Goal: Navigation & Orientation: Find specific page/section

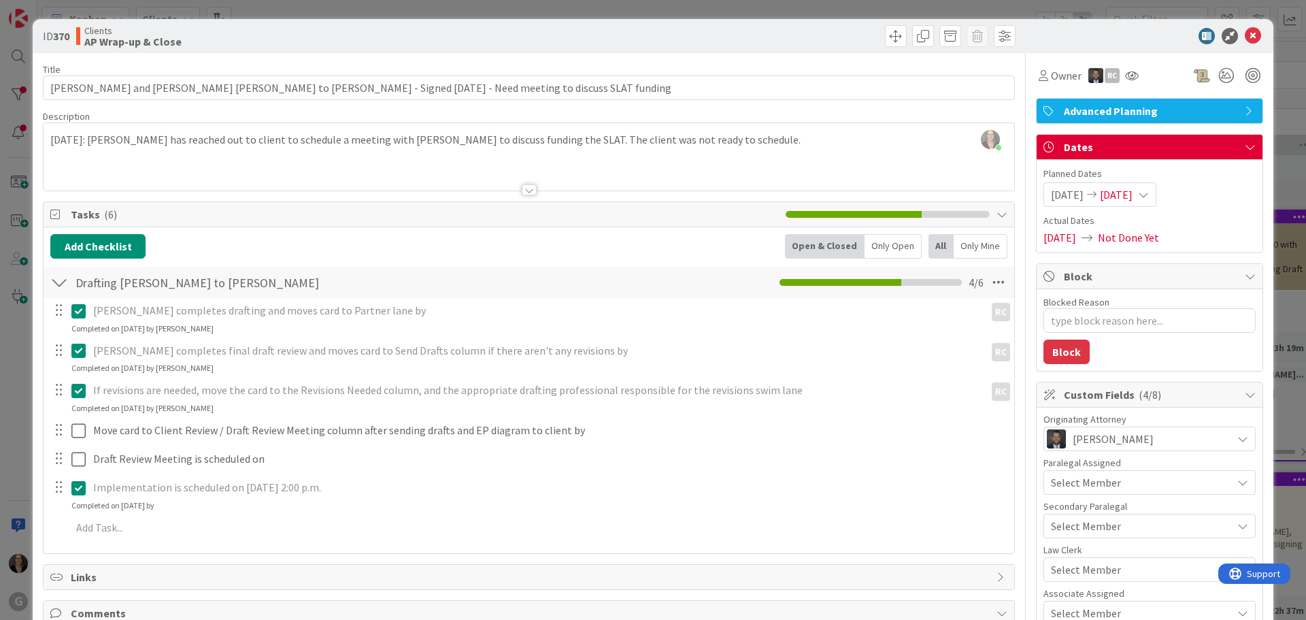
type textarea "x"
click at [1245, 33] on icon at bounding box center [1253, 36] width 16 height 16
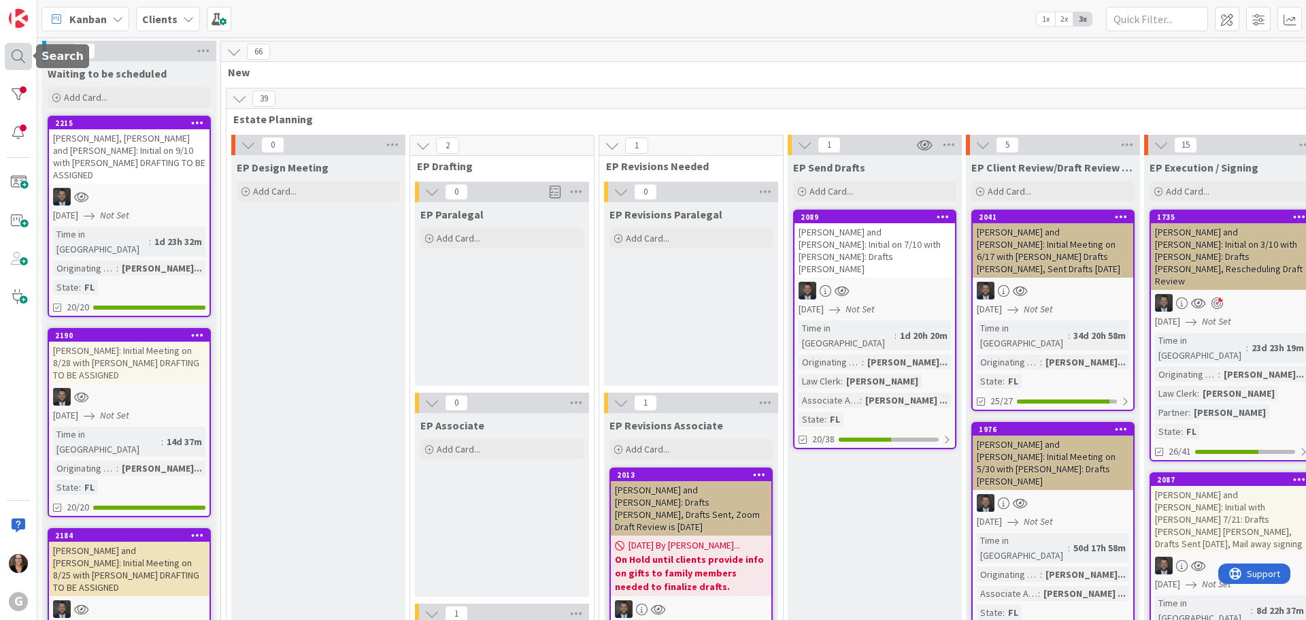
click at [16, 57] on div at bounding box center [18, 56] width 27 height 27
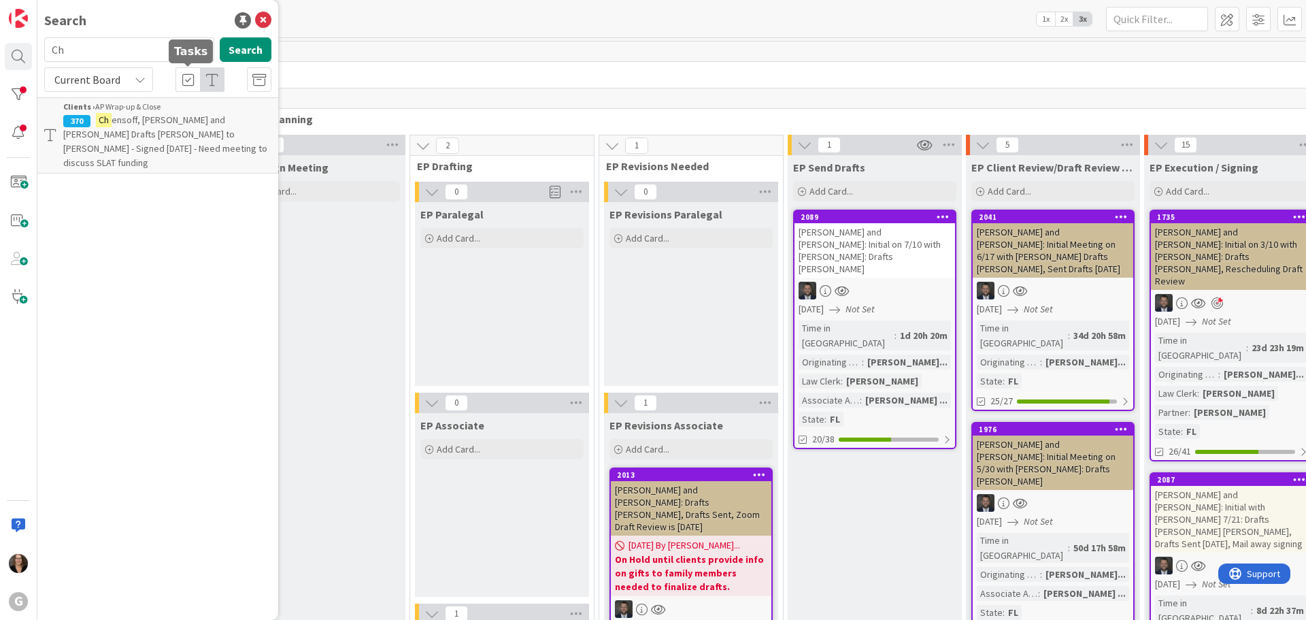
type input "C"
type input "[PERSON_NAME]"
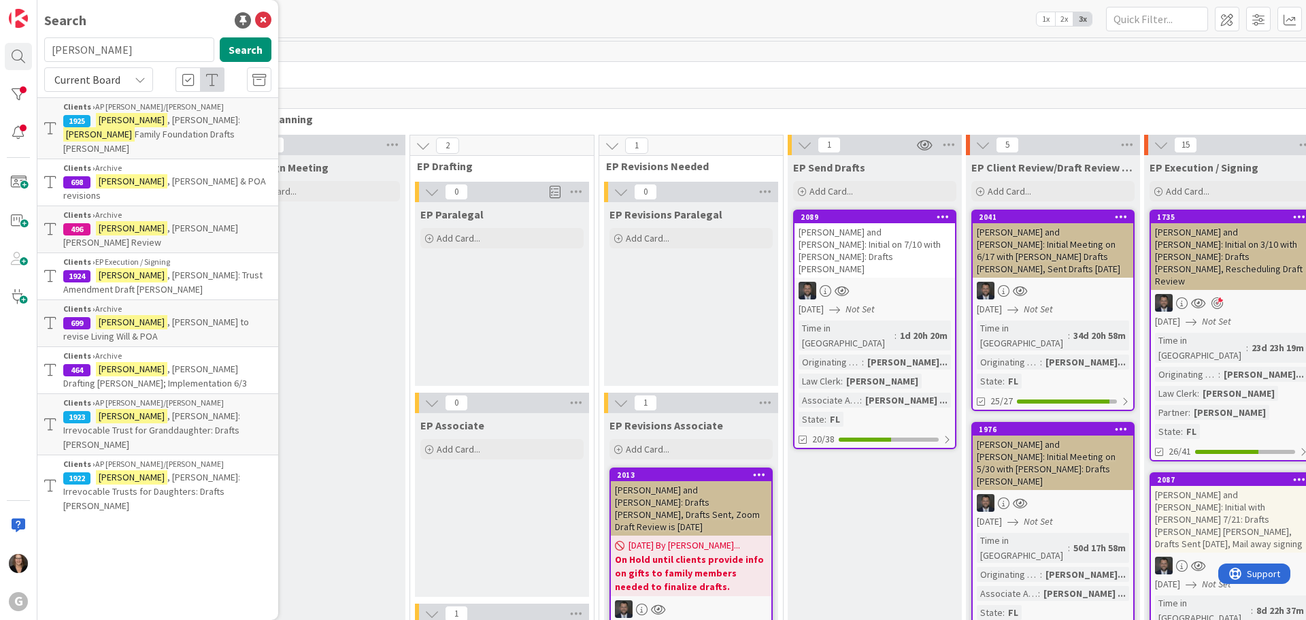
click at [160, 471] on span ", [PERSON_NAME]: Irrevocable Trusts for Daughters: Drafts [PERSON_NAME]" at bounding box center [151, 491] width 177 height 41
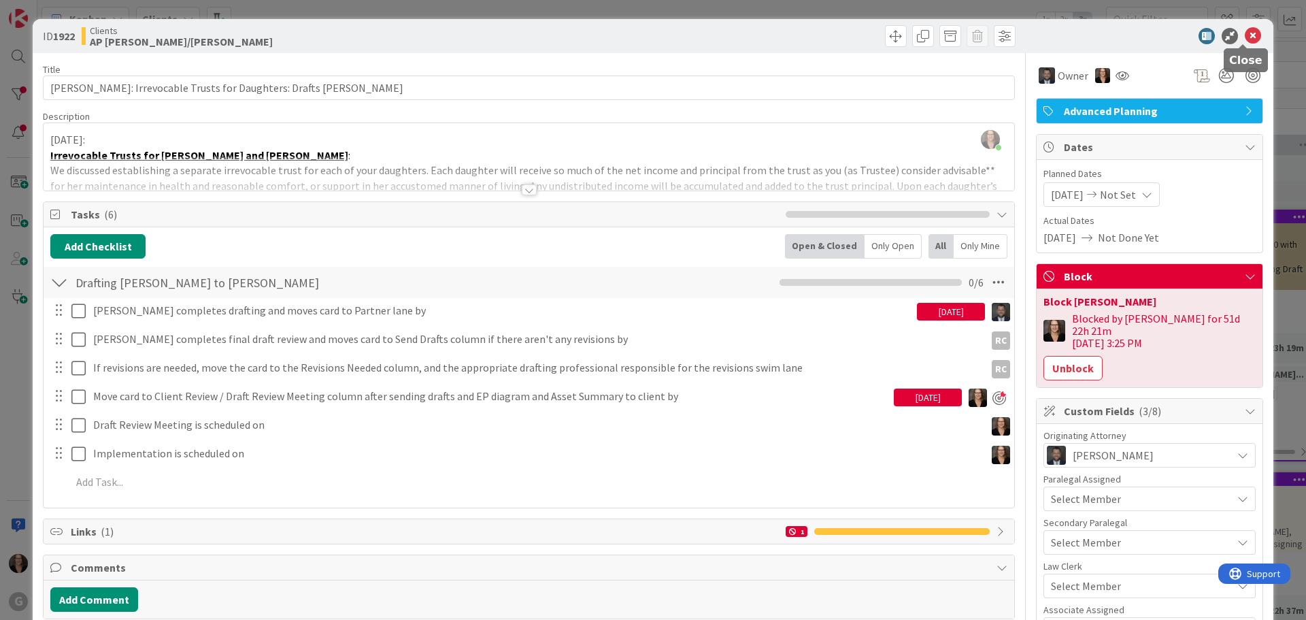
click at [1245, 36] on icon at bounding box center [1253, 36] width 16 height 16
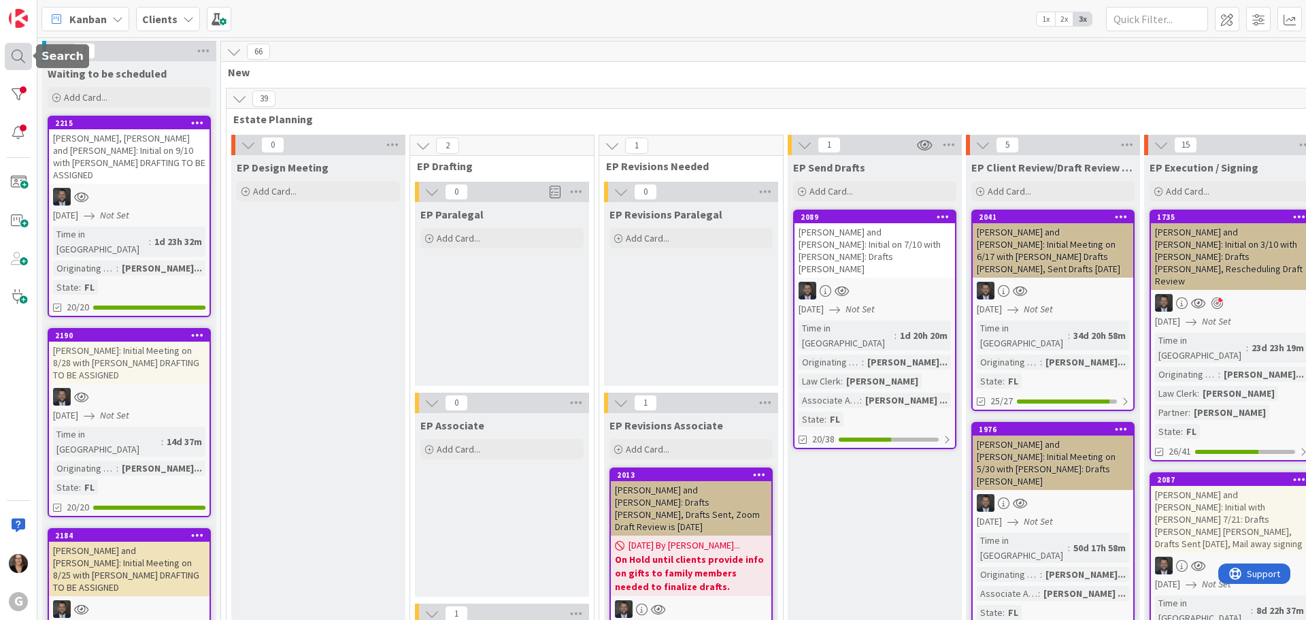
click at [17, 57] on div at bounding box center [18, 56] width 27 height 27
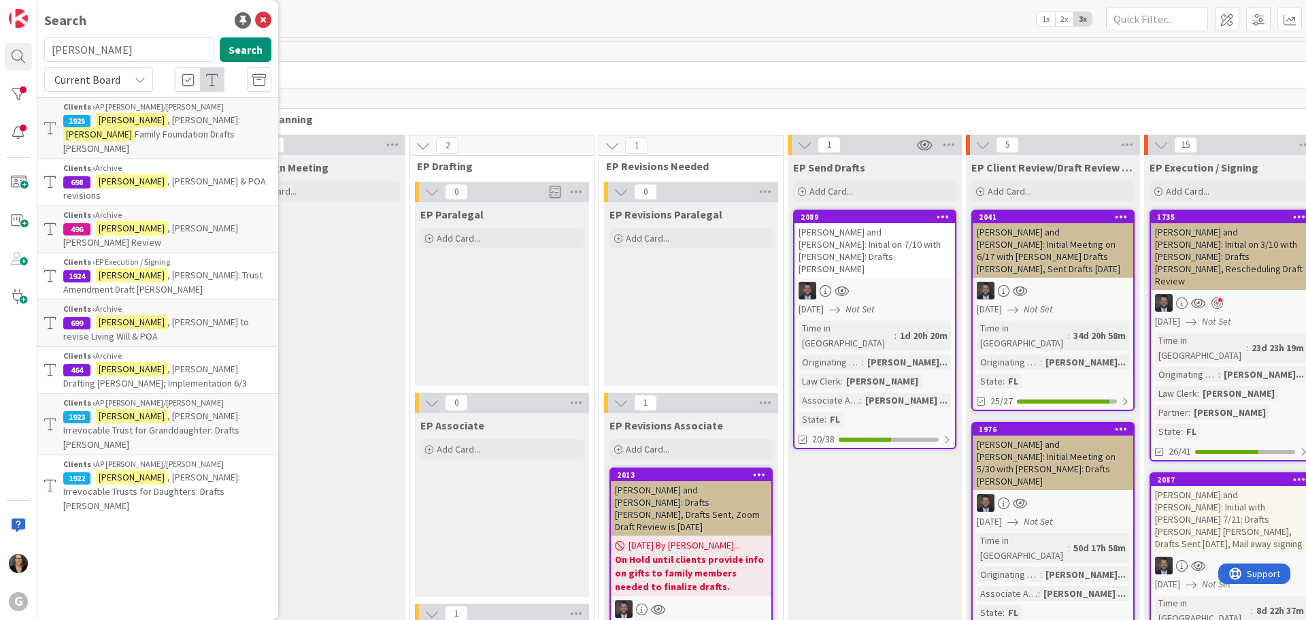
click at [151, 410] on span ", [PERSON_NAME]: Irrevocable Trust for Granddaughter: Drafts [PERSON_NAME]" at bounding box center [151, 430] width 177 height 41
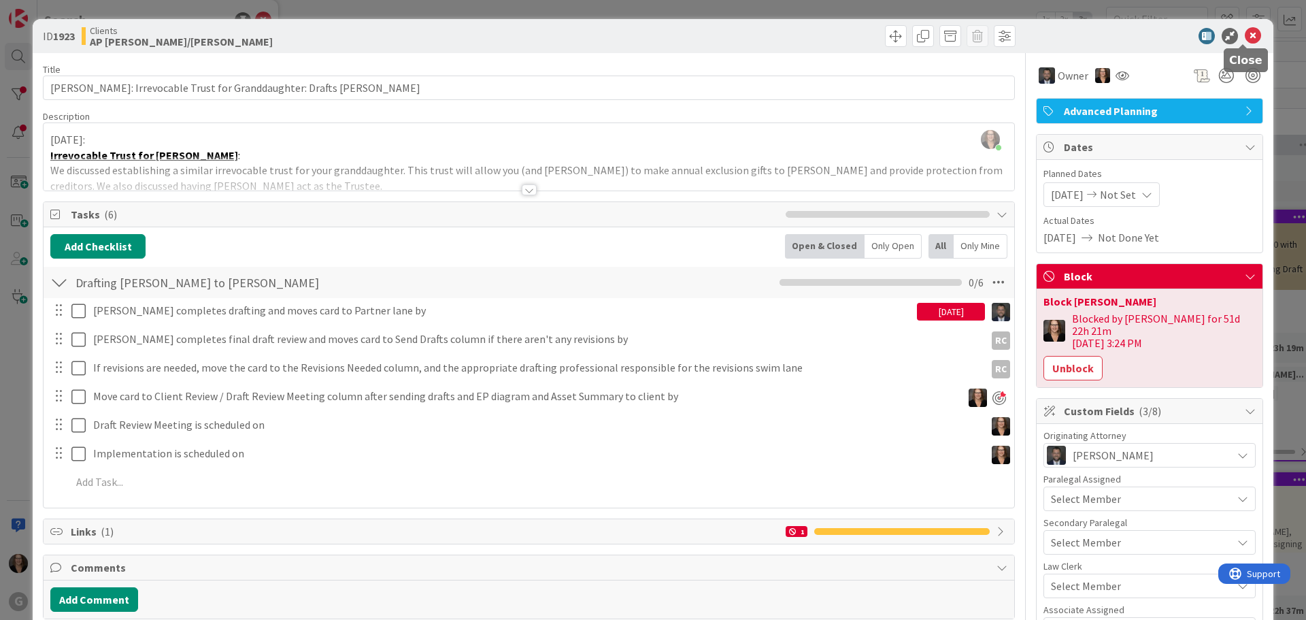
click at [1245, 38] on icon at bounding box center [1253, 36] width 16 height 16
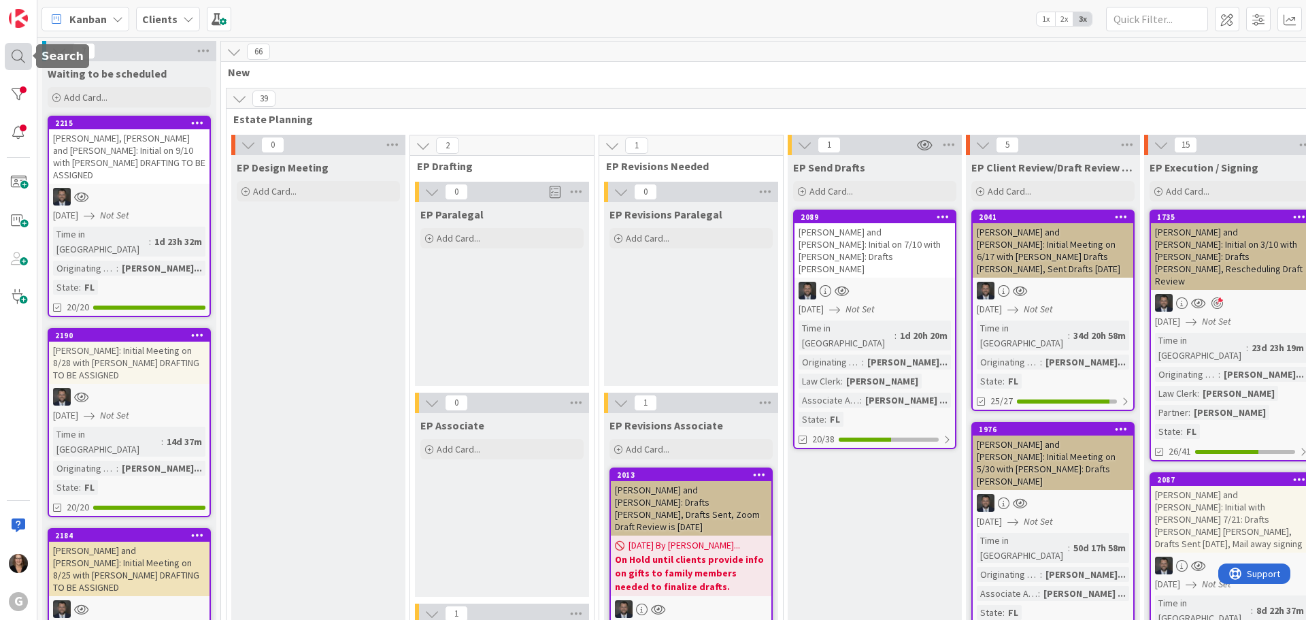
click at [14, 61] on div at bounding box center [18, 56] width 27 height 27
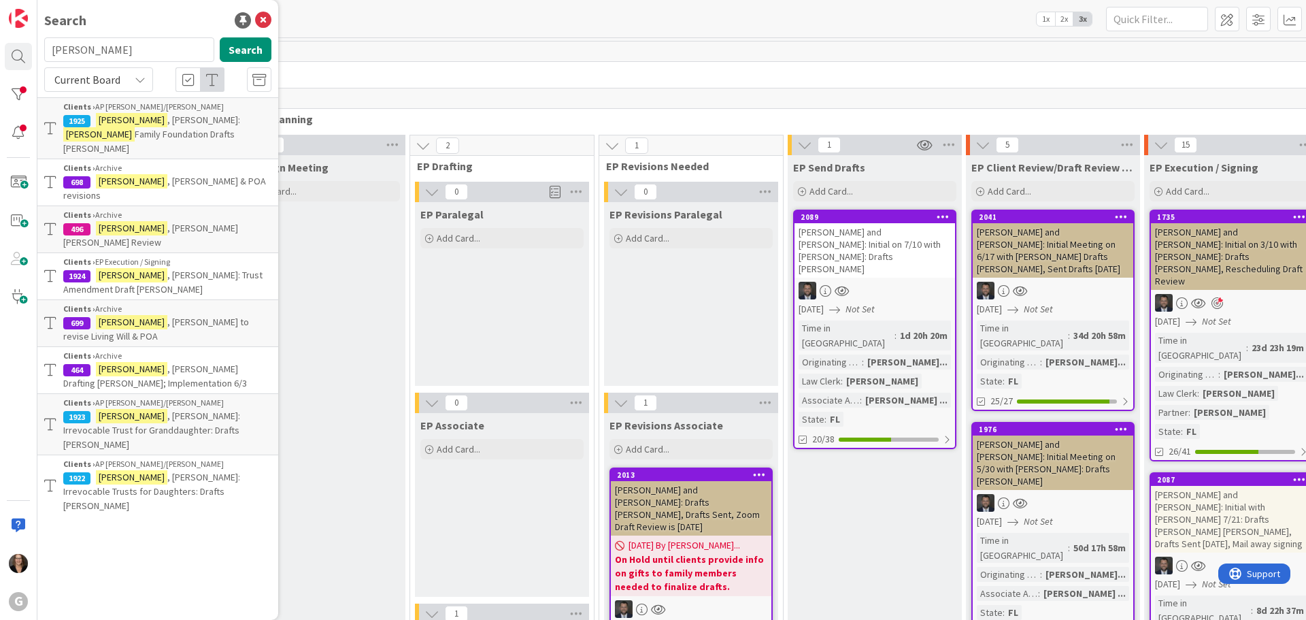
click at [120, 268] on mark "[PERSON_NAME]" at bounding box center [131, 275] width 71 height 14
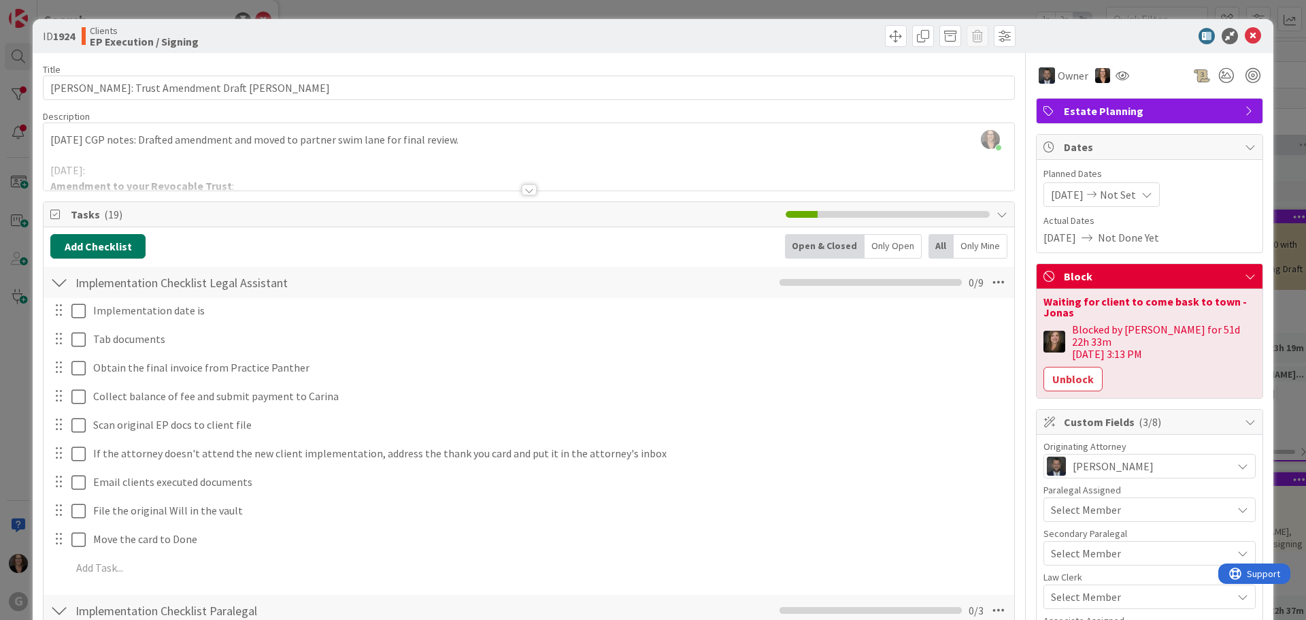
click at [120, 250] on button "Add Checklist" at bounding box center [97, 246] width 95 height 24
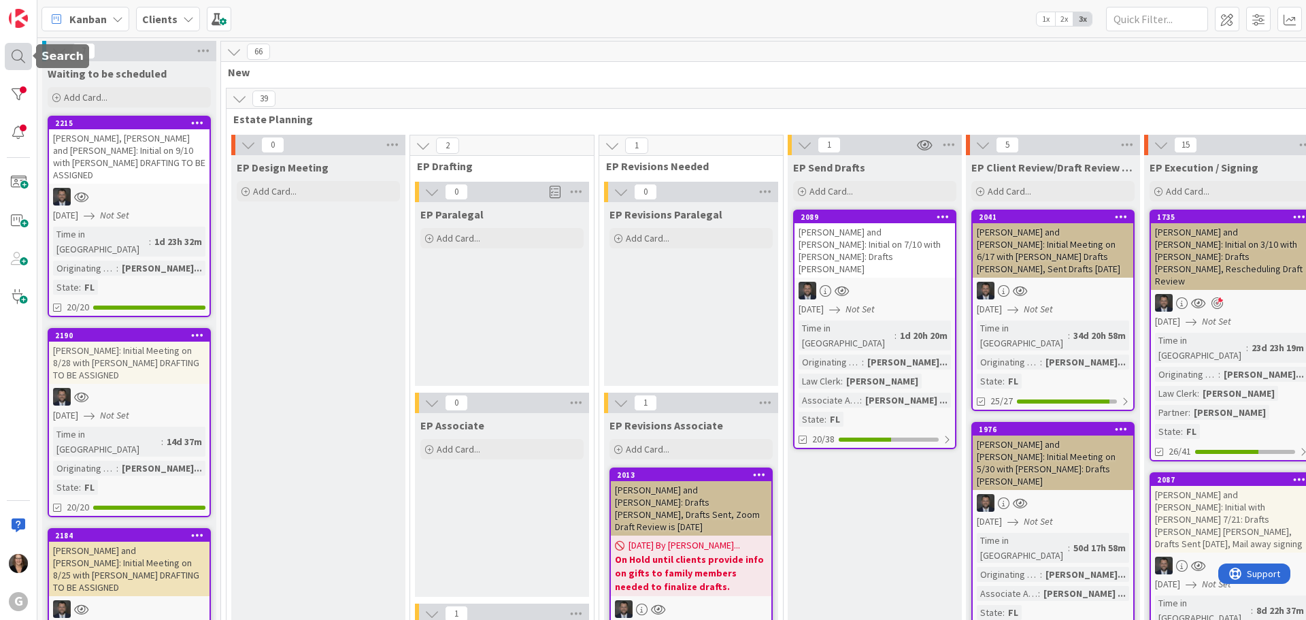
click at [16, 52] on div at bounding box center [18, 56] width 27 height 27
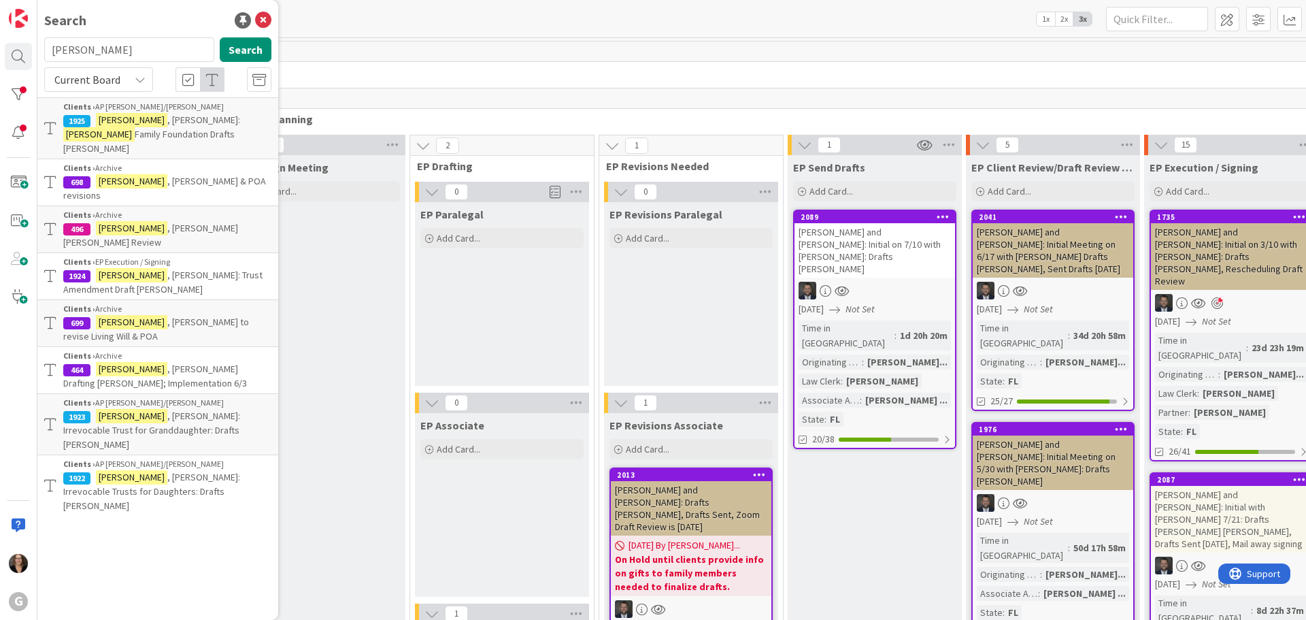
click at [167, 125] on span ", [PERSON_NAME]:" at bounding box center [203, 120] width 73 height 12
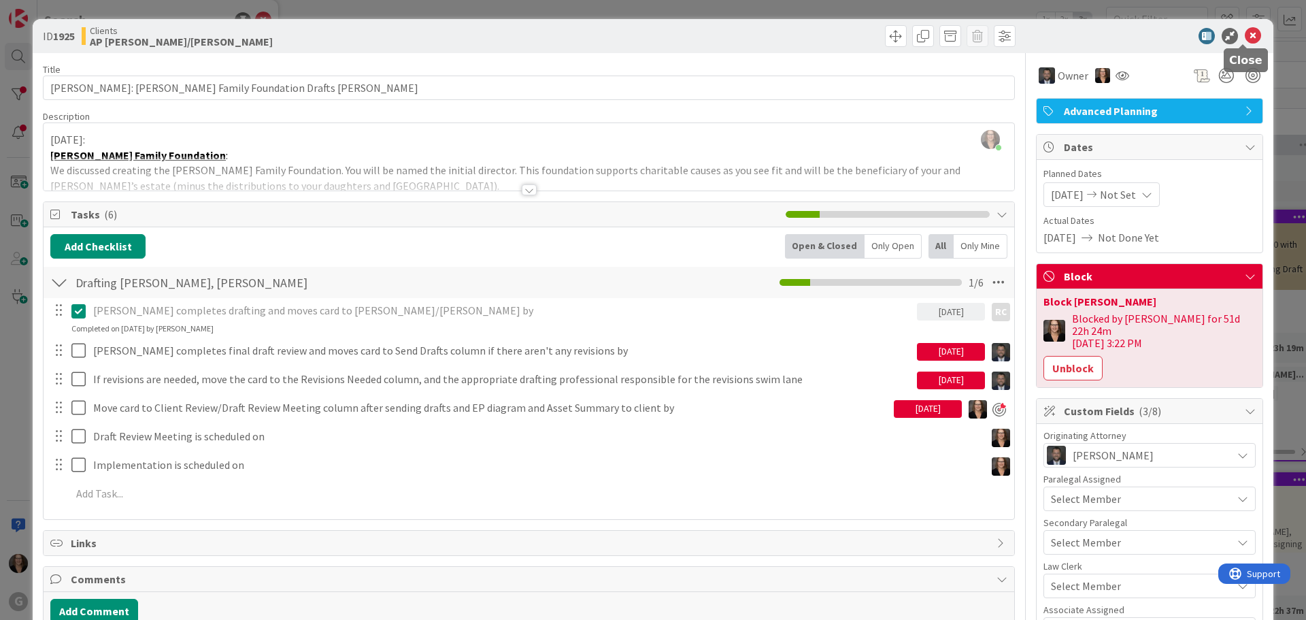
click at [1245, 35] on icon at bounding box center [1253, 36] width 16 height 16
